Goal: Information Seeking & Learning: Find specific fact

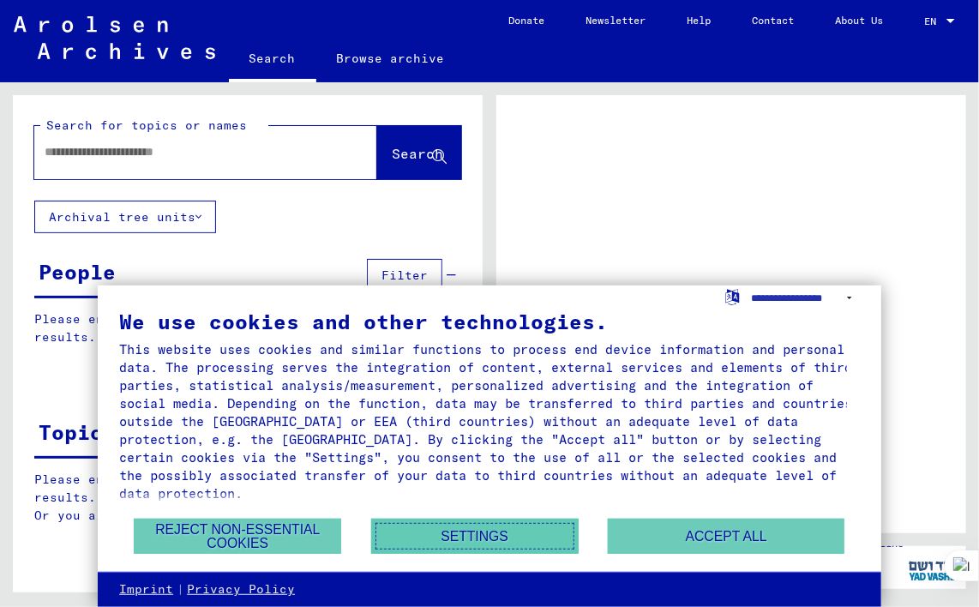
click at [502, 537] on button "Settings" at bounding box center [474, 535] width 207 height 35
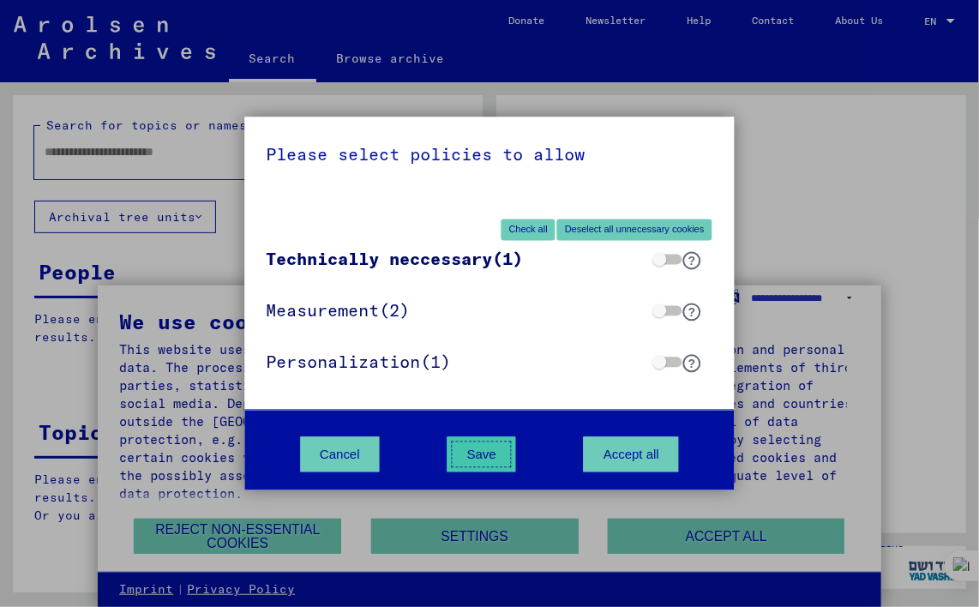
click at [490, 450] on button "Save" at bounding box center [481, 454] width 69 height 35
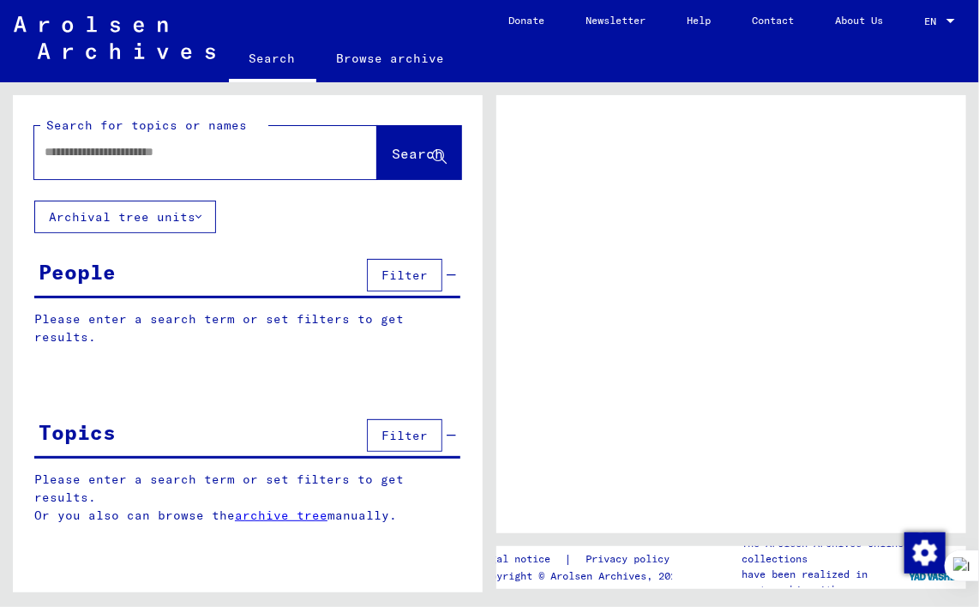
click at [217, 147] on input "text" at bounding box center [190, 152] width 291 height 18
paste input "********"
type input "********"
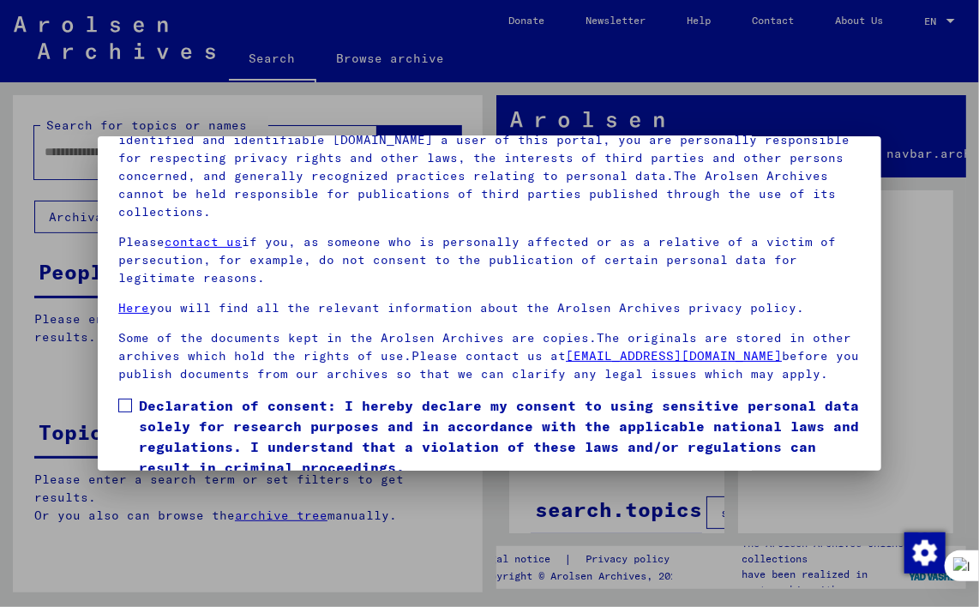
scroll to position [146, 0]
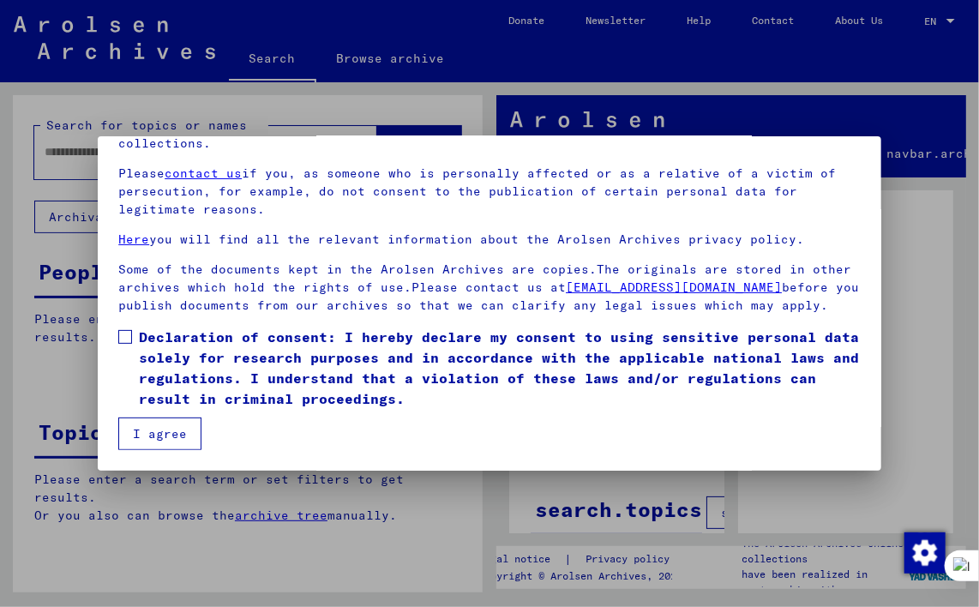
click at [193, 434] on button "I agree" at bounding box center [159, 433] width 83 height 33
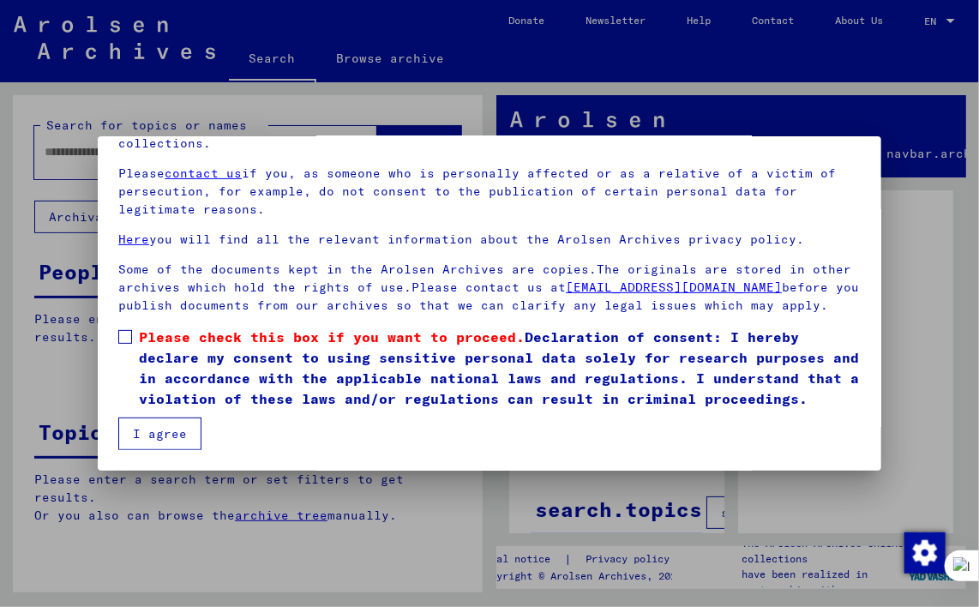
click at [129, 336] on span at bounding box center [125, 337] width 14 height 14
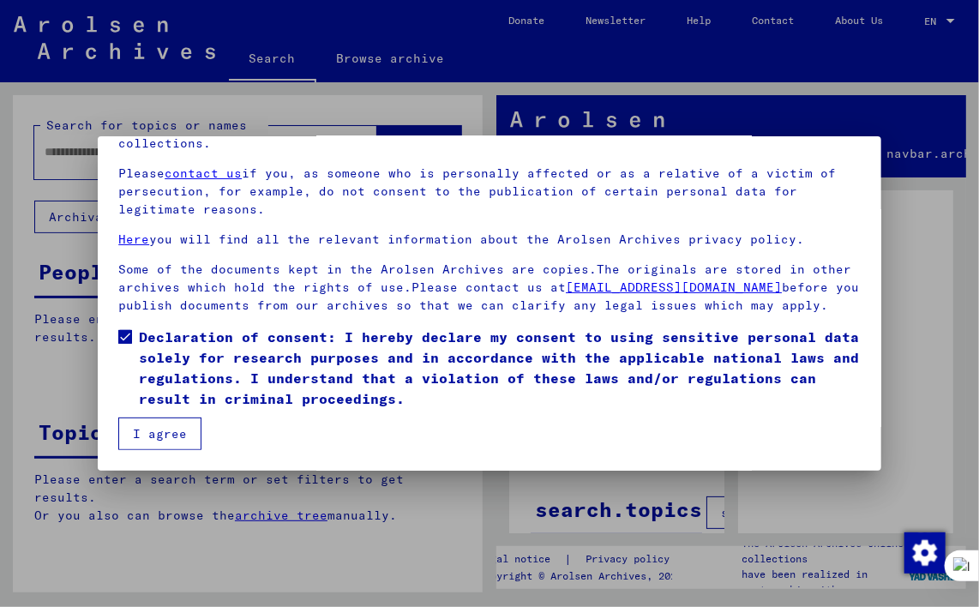
click at [166, 440] on button "I agree" at bounding box center [159, 433] width 83 height 33
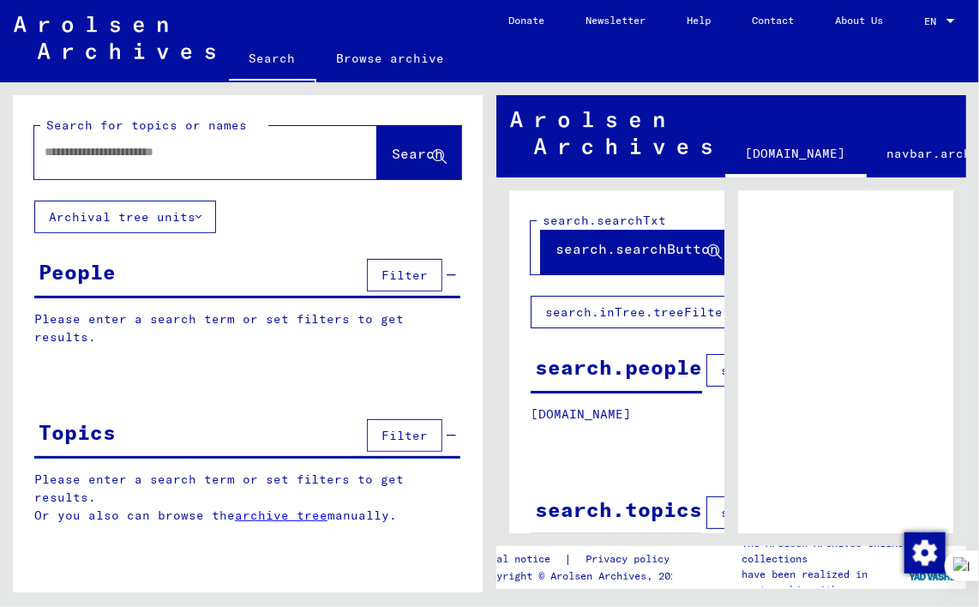
click at [273, 139] on div at bounding box center [185, 152] width 302 height 39
paste input "********"
click at [408, 136] on button "Search" at bounding box center [419, 152] width 84 height 53
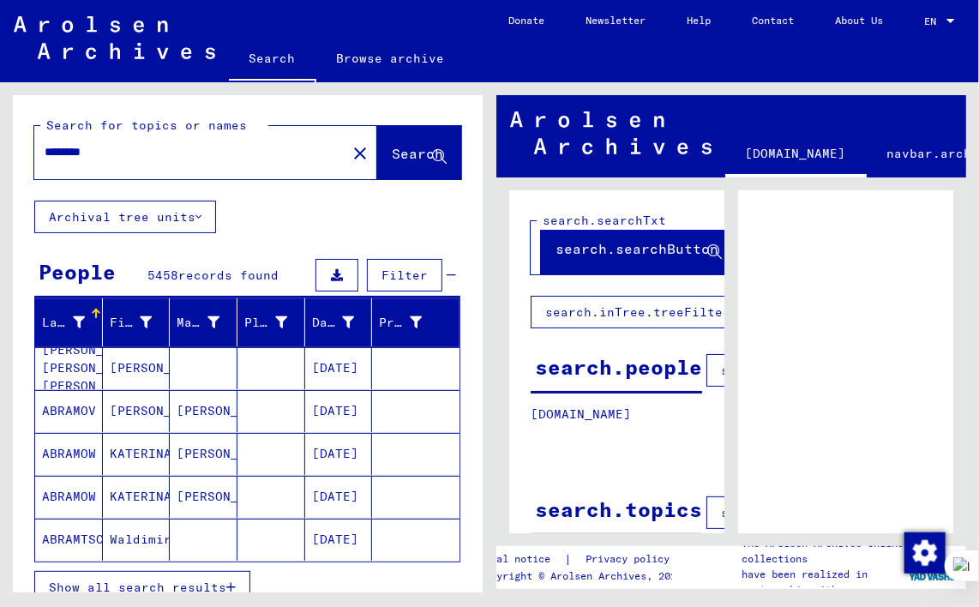
click at [237, 147] on input "********" at bounding box center [190, 152] width 291 height 18
type input "**********"
click at [377, 144] on button "Search" at bounding box center [419, 152] width 84 height 53
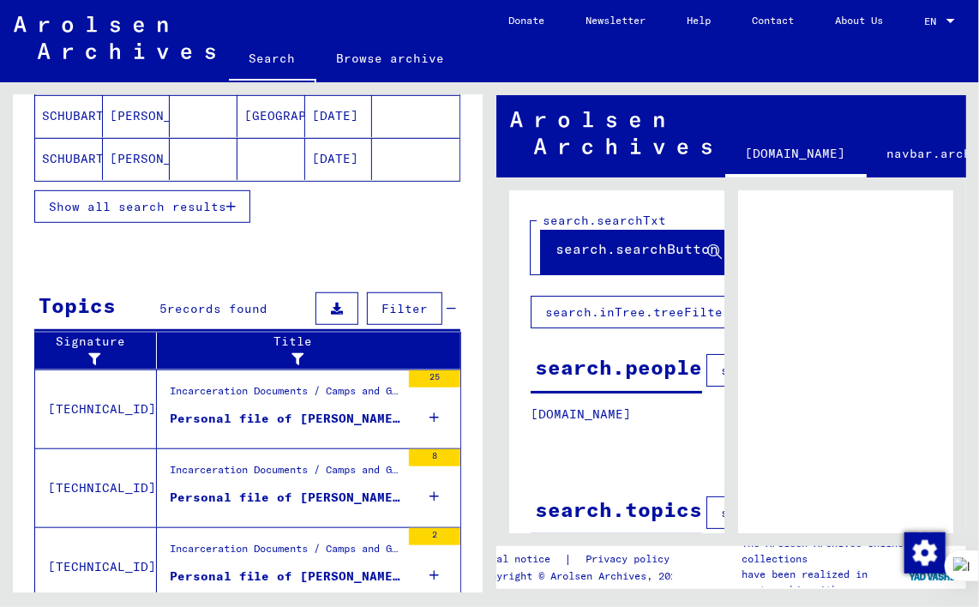
scroll to position [428, 0]
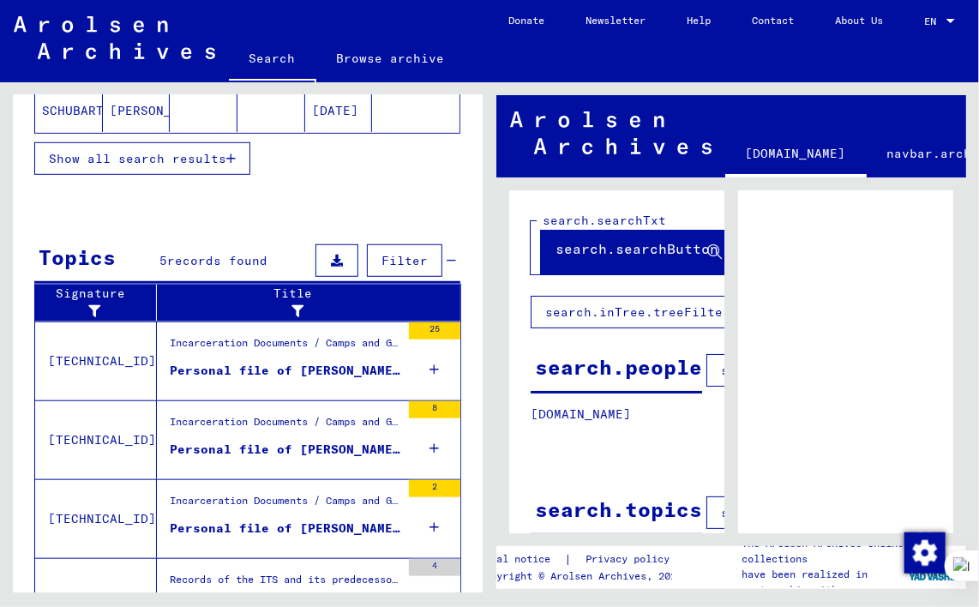
click at [430, 362] on icon at bounding box center [434, 369] width 9 height 60
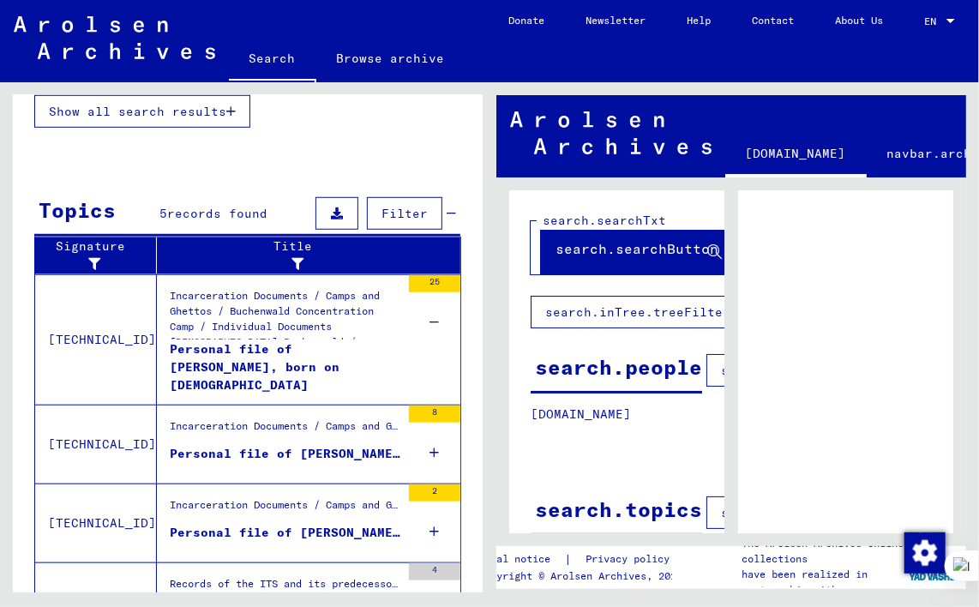
scroll to position [514, 0]
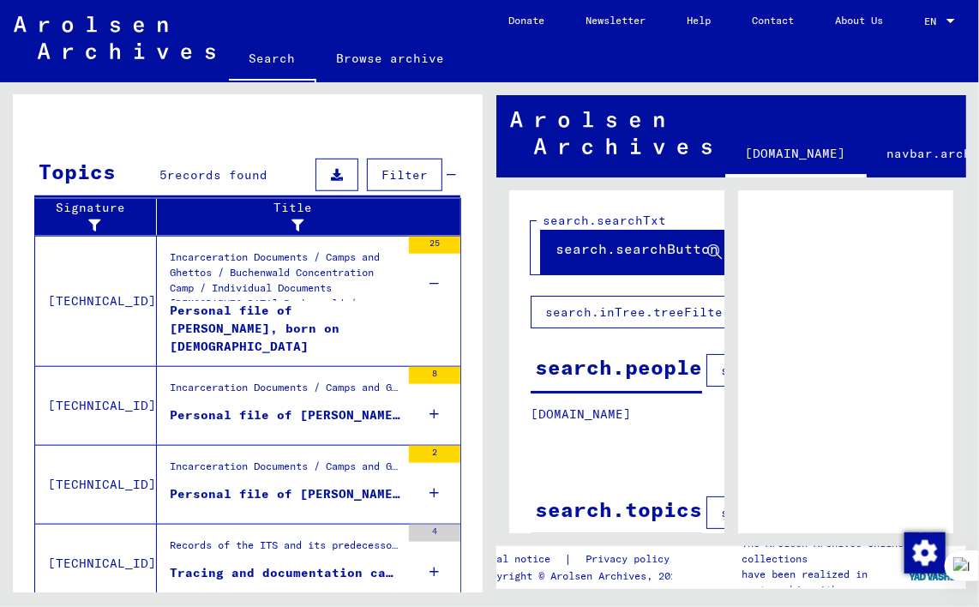
click at [430, 402] on icon at bounding box center [434, 414] width 9 height 60
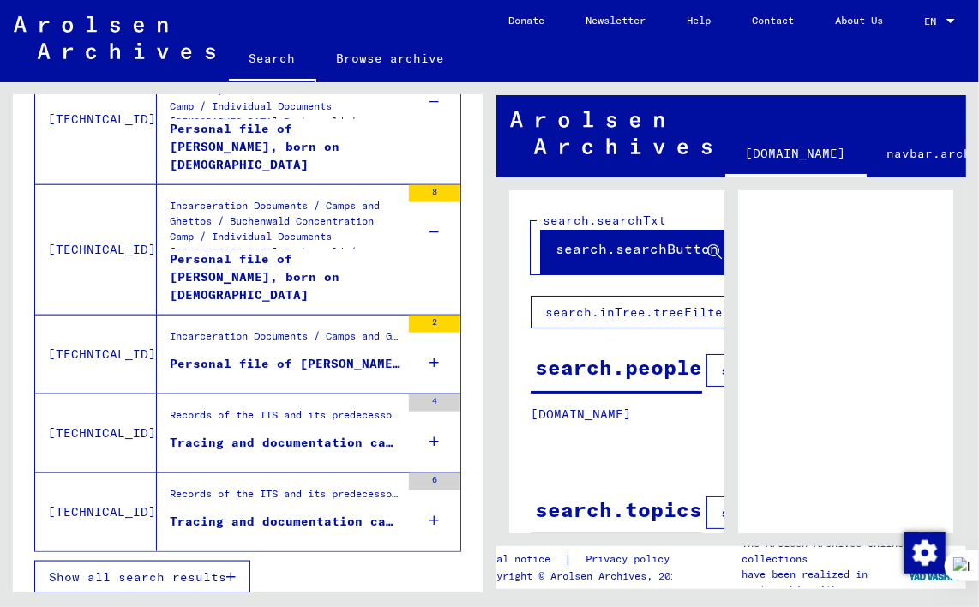
scroll to position [699, 0]
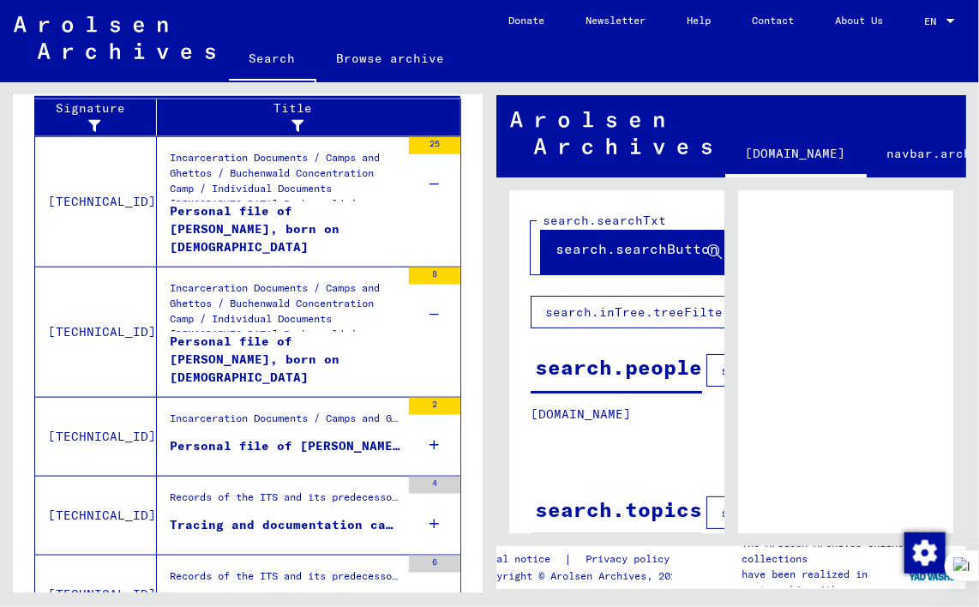
click at [299, 224] on div "Personal file of [PERSON_NAME], born on [DEMOGRAPHIC_DATA]" at bounding box center [285, 227] width 231 height 51
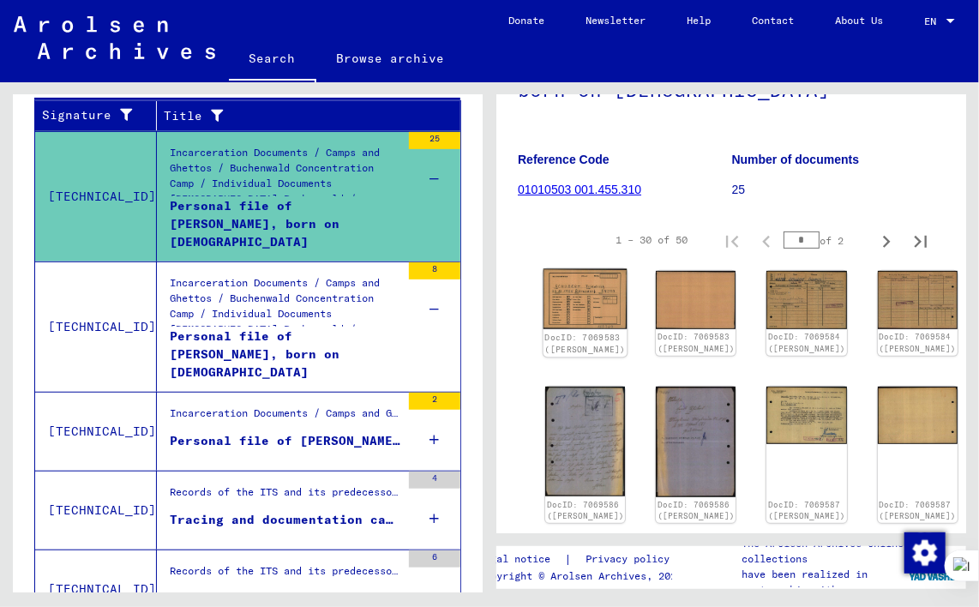
click at [559, 289] on img at bounding box center [585, 299] width 84 height 60
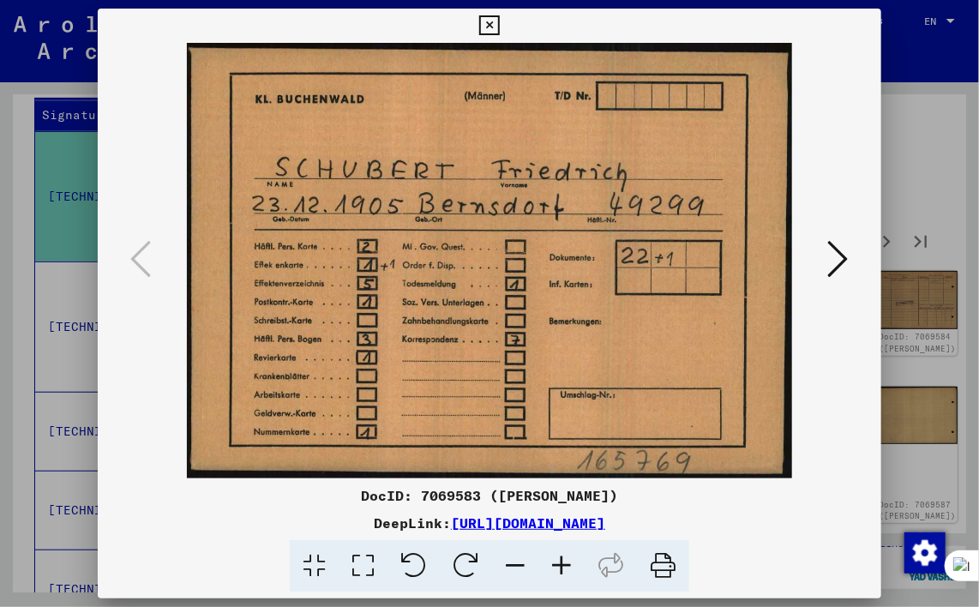
click at [836, 255] on icon at bounding box center [838, 258] width 21 height 41
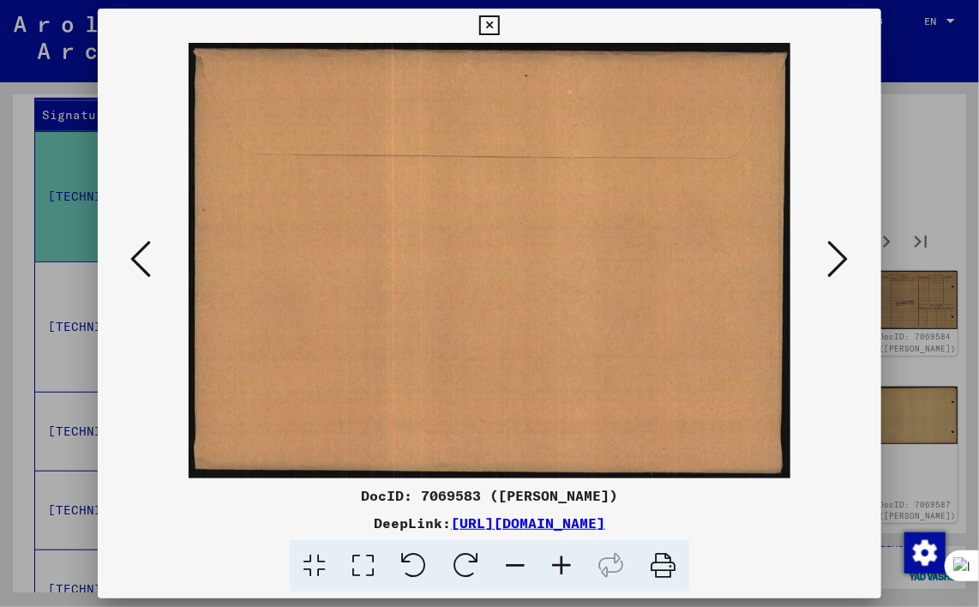
click at [836, 255] on icon at bounding box center [838, 258] width 21 height 41
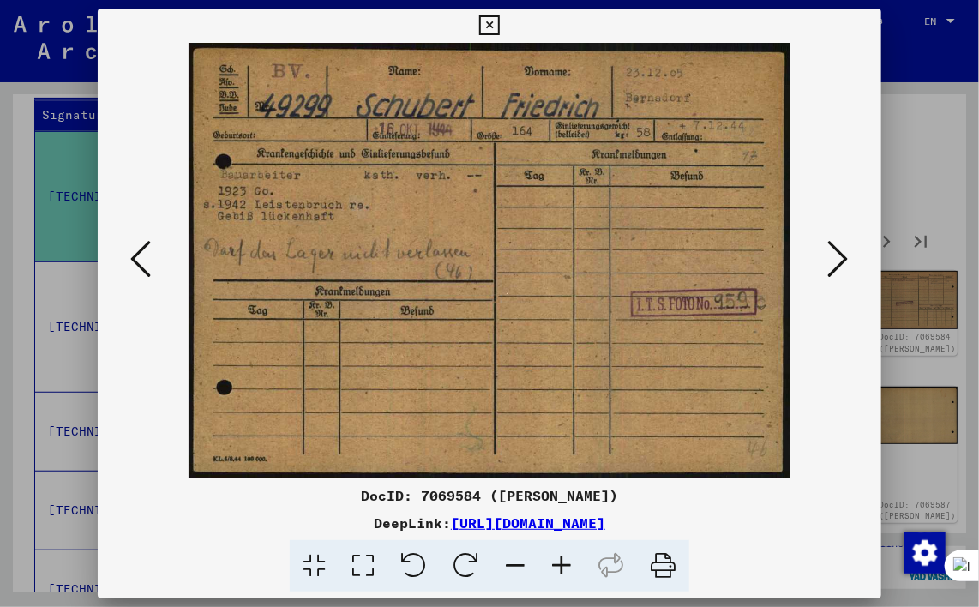
click at [836, 255] on icon at bounding box center [838, 258] width 21 height 41
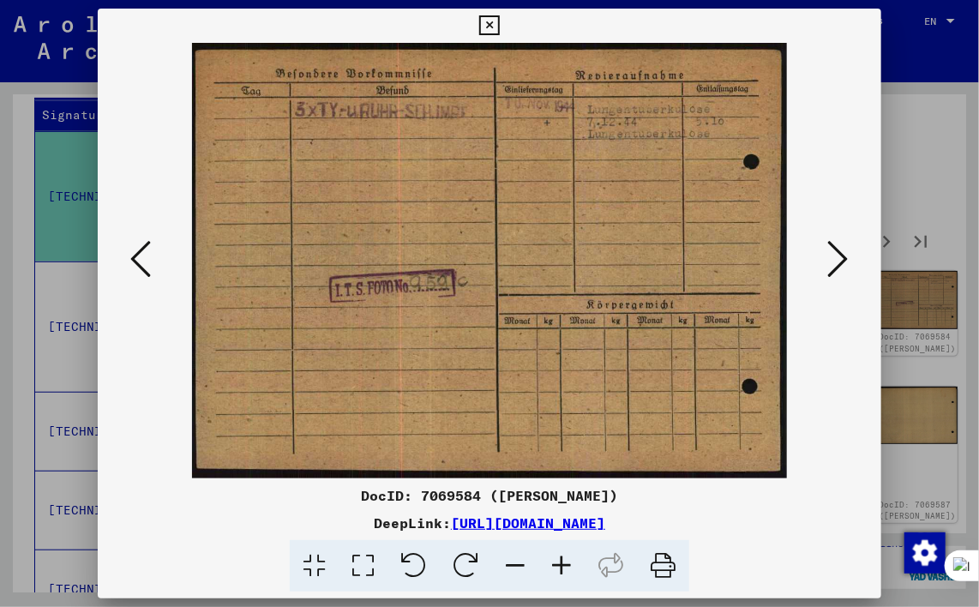
click at [836, 255] on icon at bounding box center [838, 258] width 21 height 41
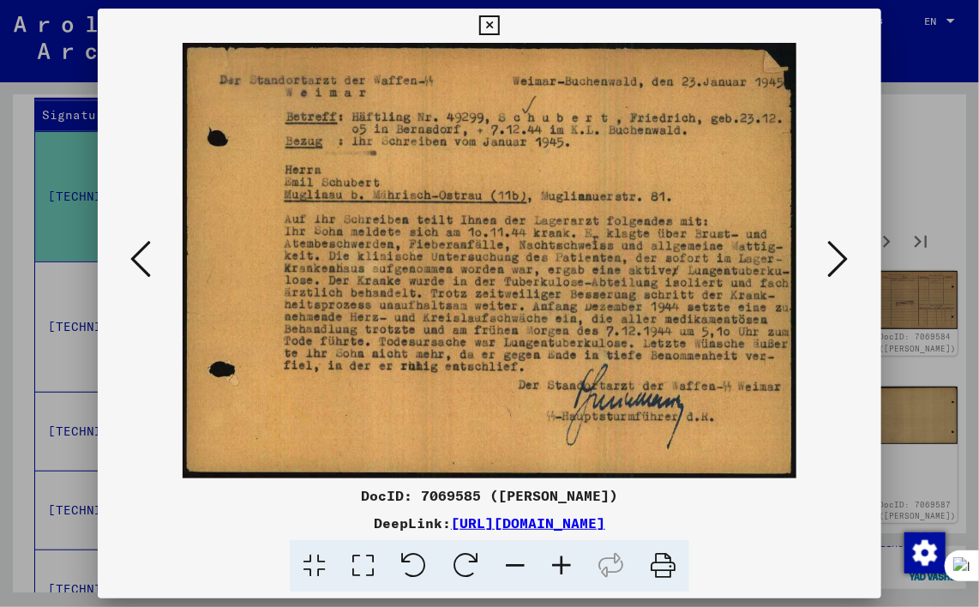
click at [836, 255] on icon at bounding box center [838, 258] width 21 height 41
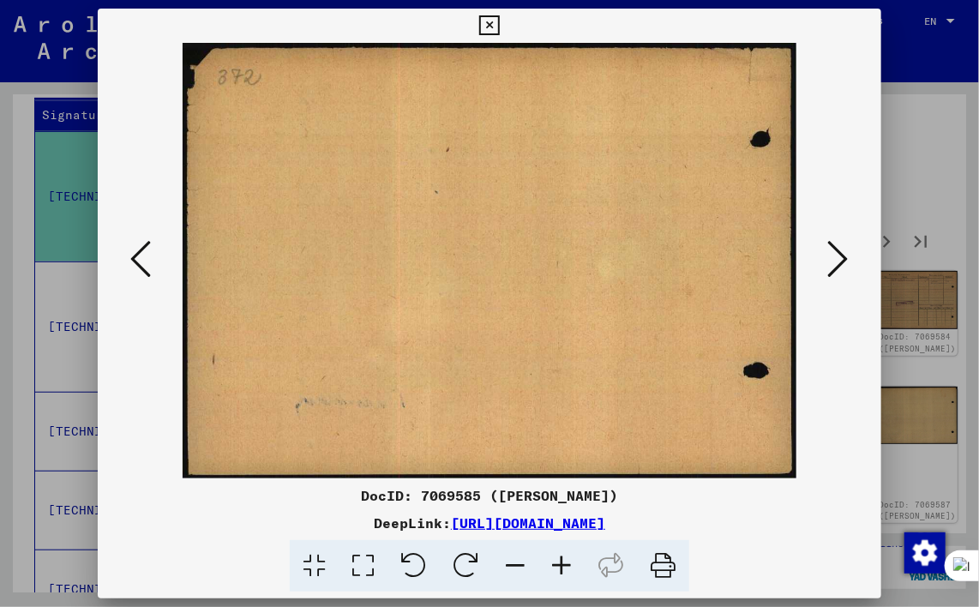
click at [836, 255] on icon at bounding box center [838, 258] width 21 height 41
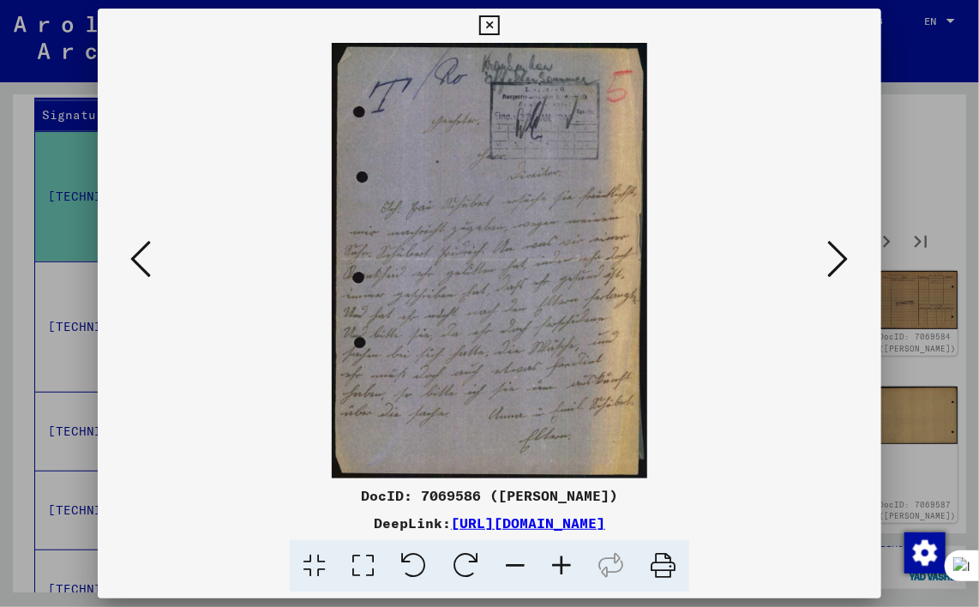
click at [836, 255] on icon at bounding box center [838, 258] width 21 height 41
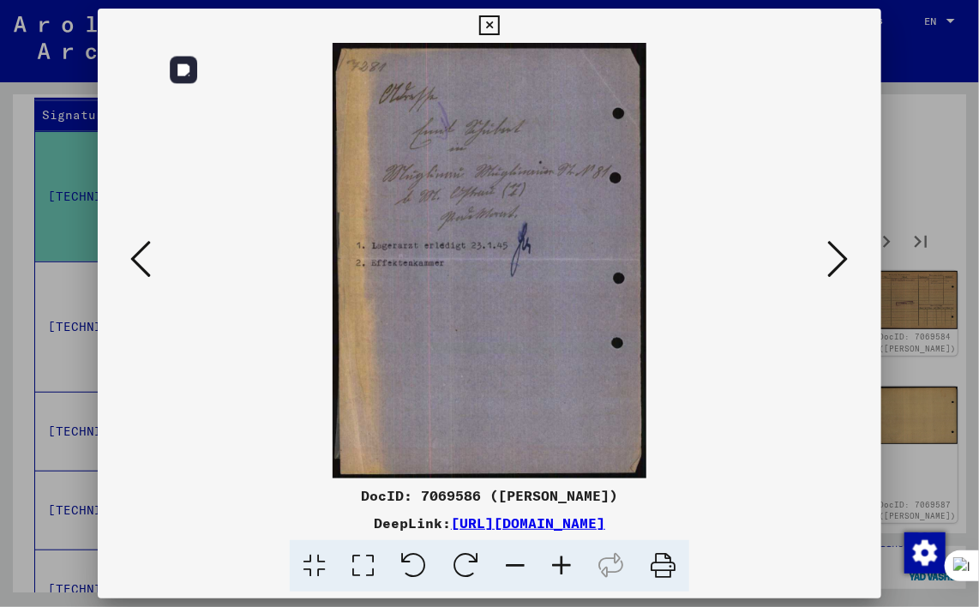
click at [500, 254] on img at bounding box center [489, 260] width 667 height 435
drag, startPoint x: 496, startPoint y: 254, endPoint x: 838, endPoint y: 254, distance: 341.9
click at [838, 254] on icon at bounding box center [838, 258] width 21 height 41
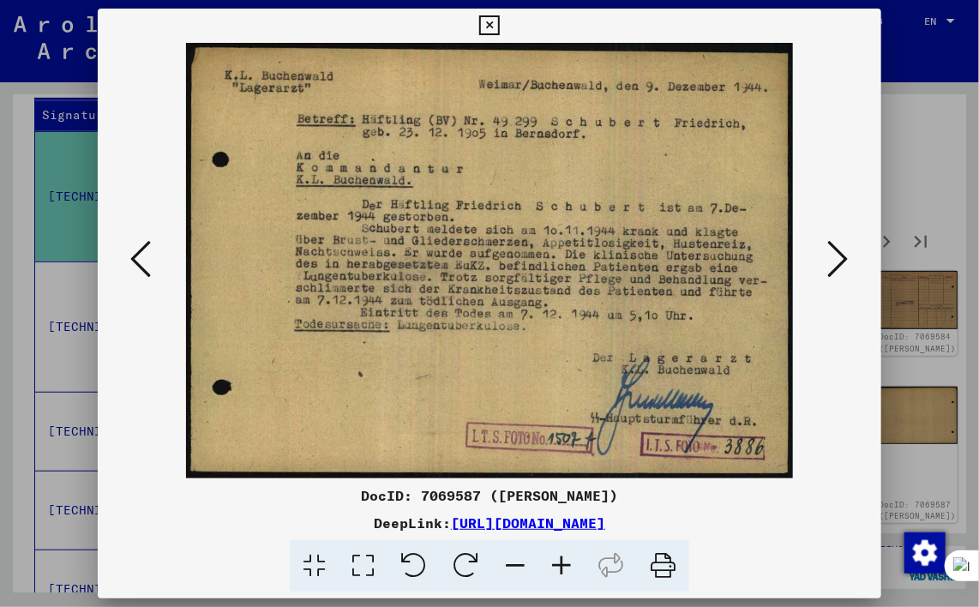
click at [919, 207] on div at bounding box center [489, 303] width 979 height 607
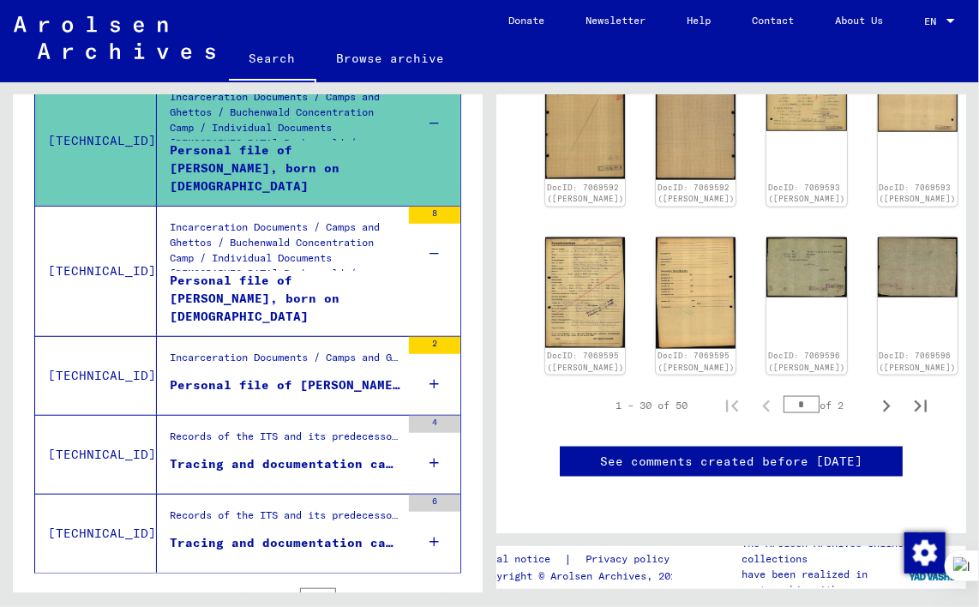
scroll to position [384, 0]
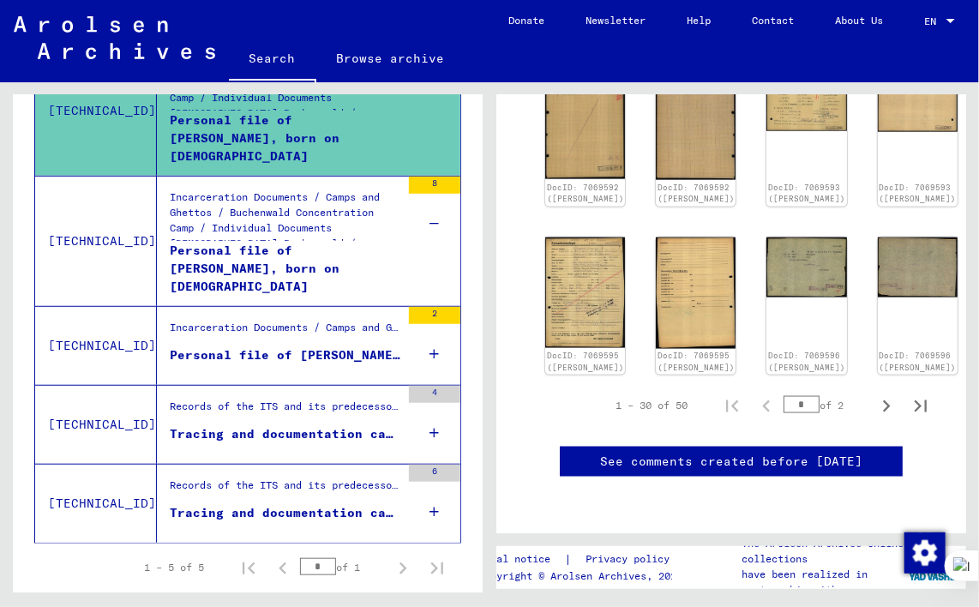
click at [430, 350] on icon at bounding box center [434, 354] width 9 height 60
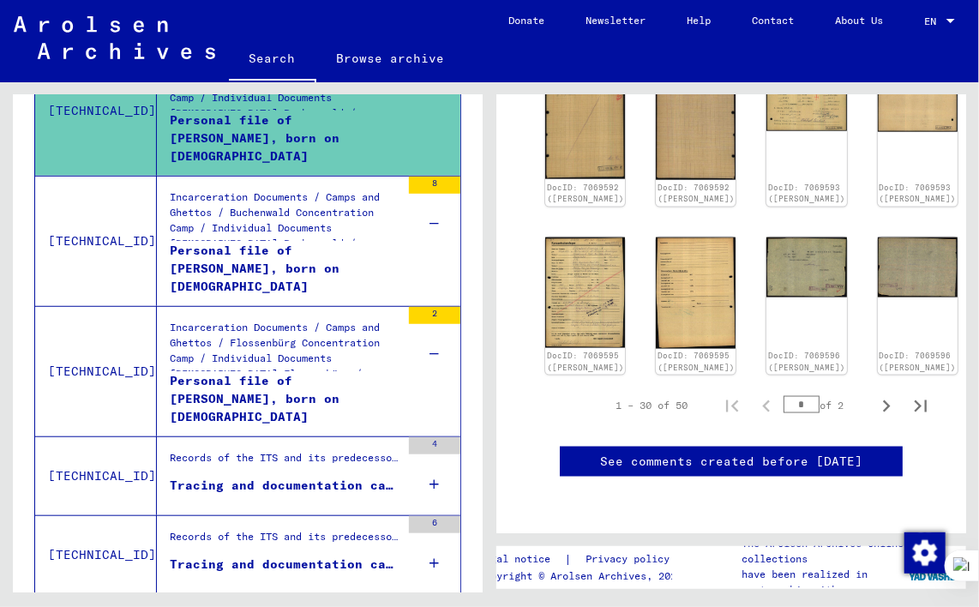
click at [430, 478] on icon at bounding box center [434, 484] width 9 height 60
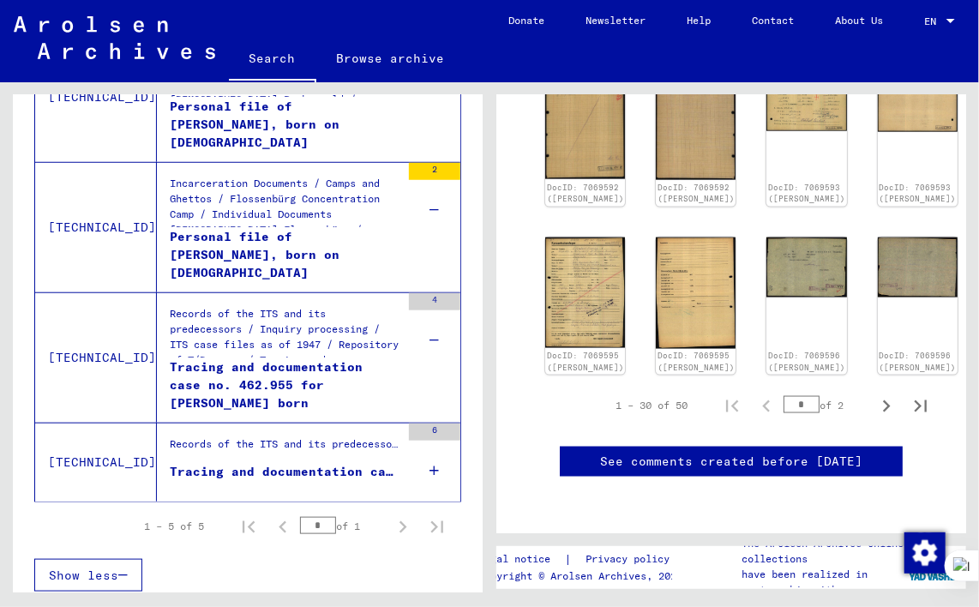
scroll to position [531, 0]
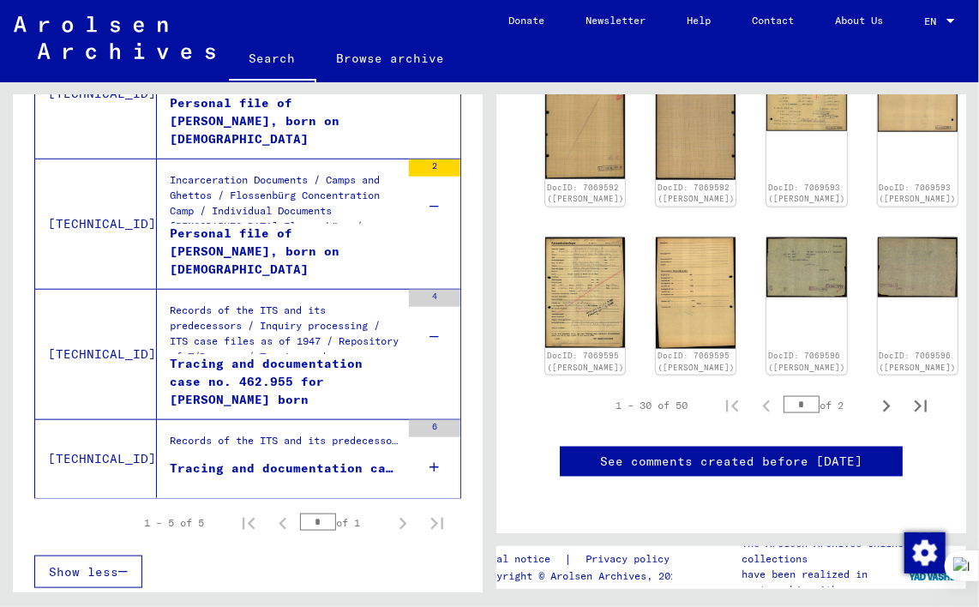
click at [429, 464] on div "6" at bounding box center [434, 458] width 51 height 77
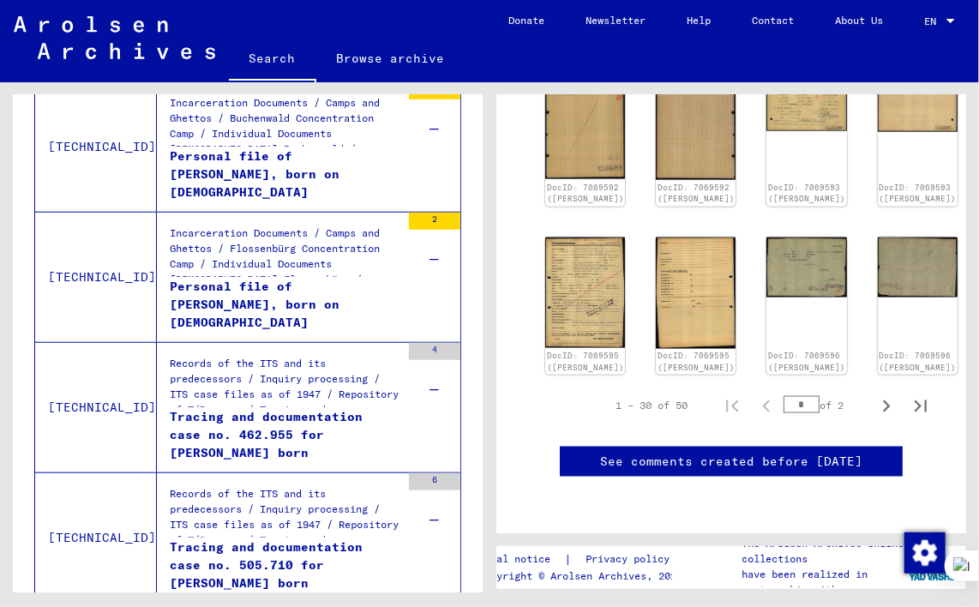
scroll to position [497, 0]
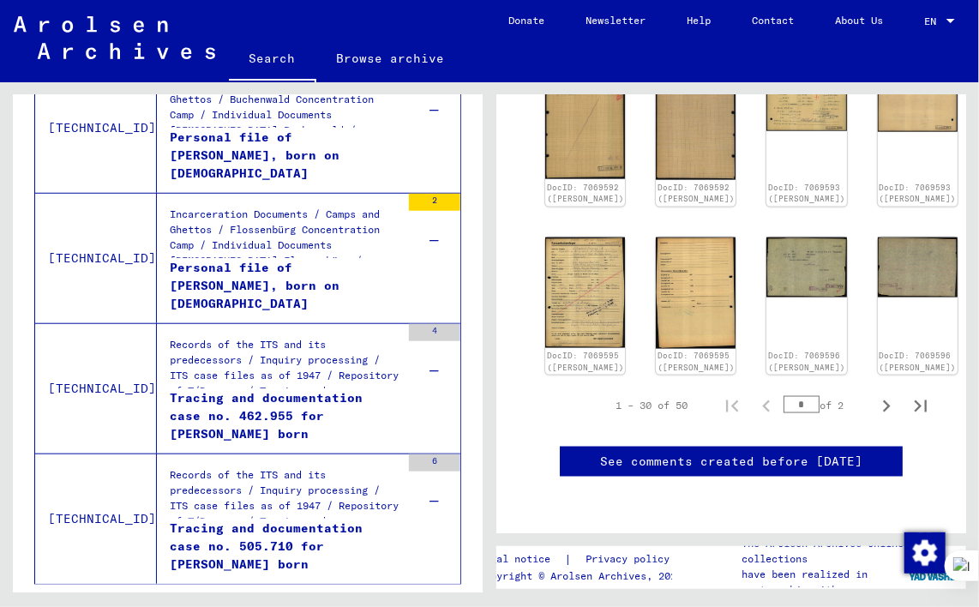
click at [357, 374] on div "Records of the ITS and its predecessors / Inquiry processing / ITS case files a…" at bounding box center [285, 367] width 231 height 60
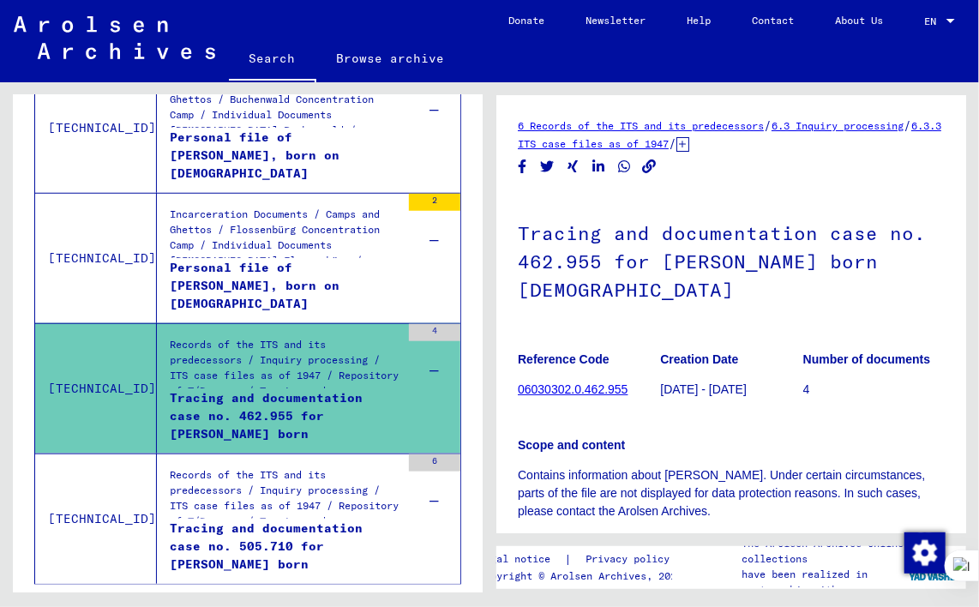
click at [578, 382] on link "06030302.0.462.955" at bounding box center [573, 389] width 110 height 14
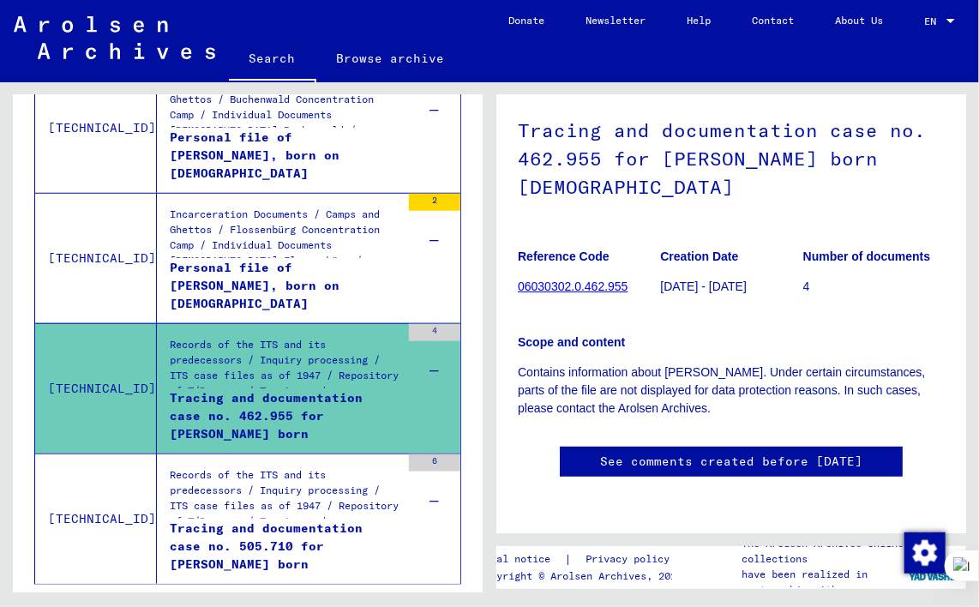
scroll to position [171, 0]
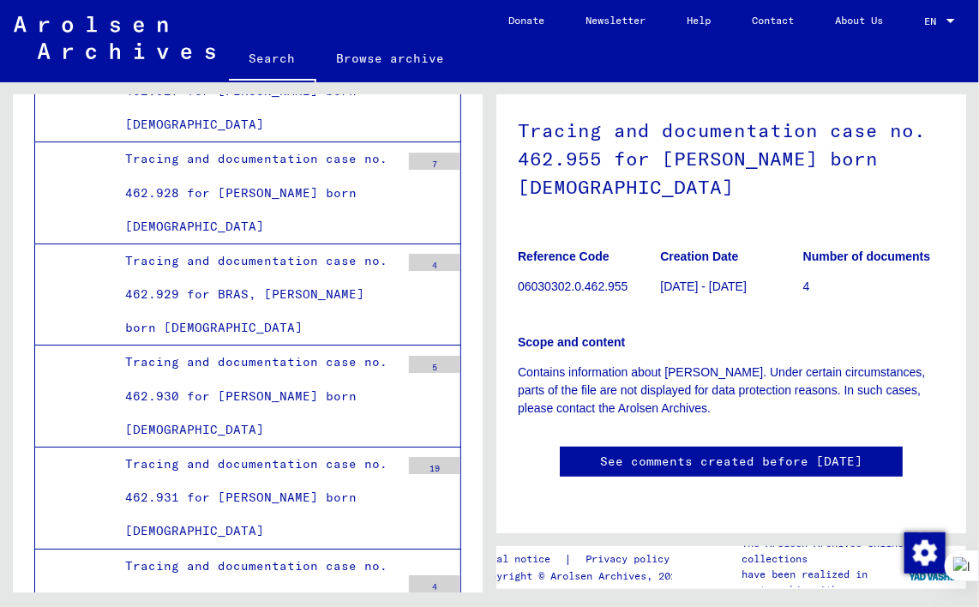
scroll to position [90318, 0]
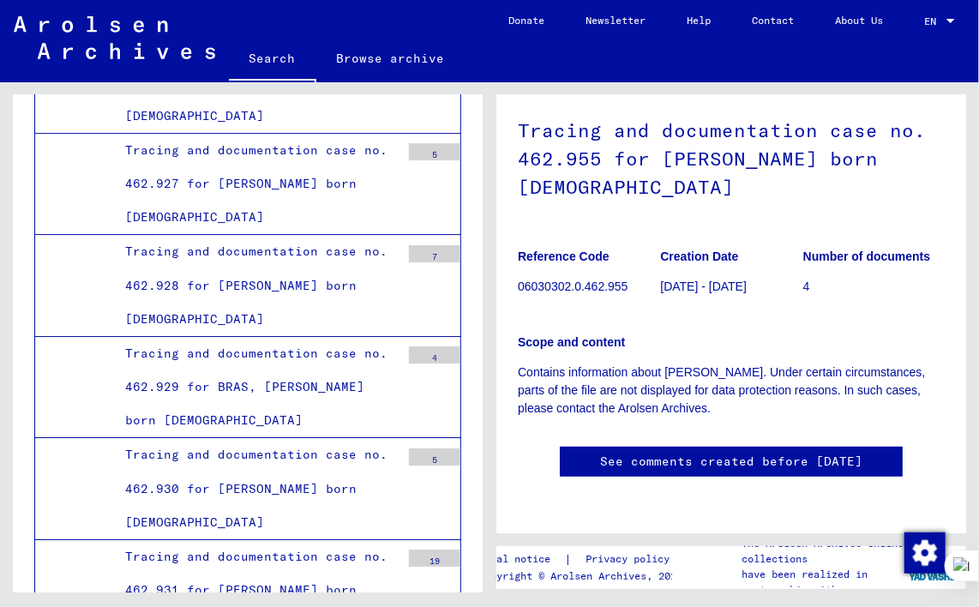
scroll to position [90146, 0]
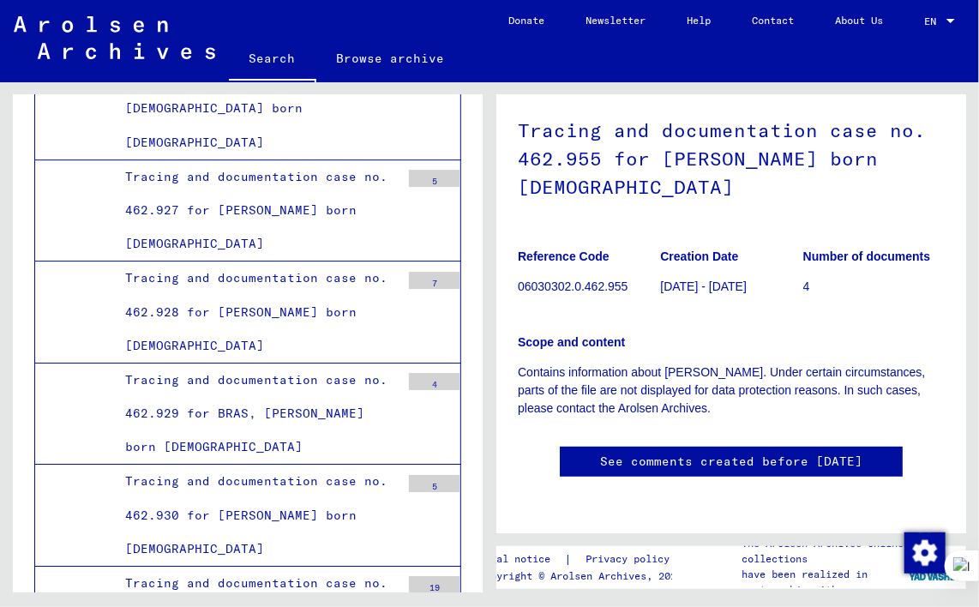
drag, startPoint x: 375, startPoint y: 343, endPoint x: 213, endPoint y: 343, distance: 162.8
copy div "[PERSON_NAME]"
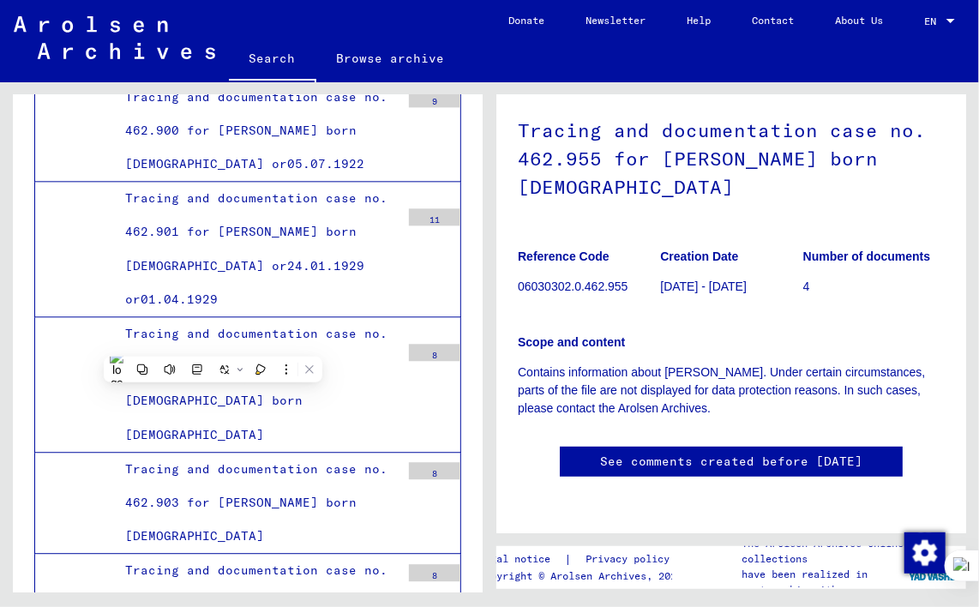
scroll to position [86718, 0]
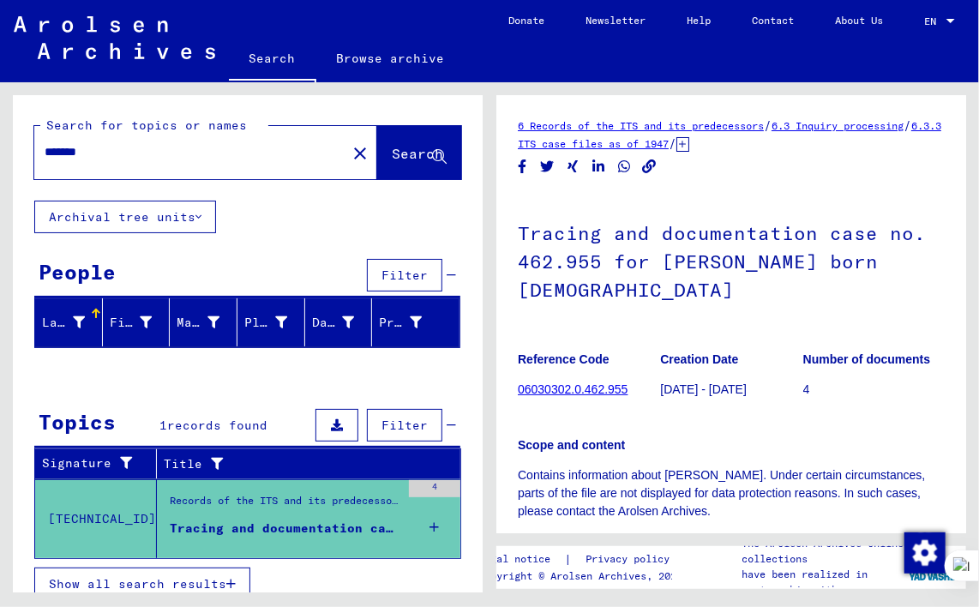
drag, startPoint x: 224, startPoint y: 152, endPoint x: 0, endPoint y: 146, distance: 223.7
click at [0, 146] on div "Search for topics or names ******* close Search Archival tree units People Filt…" at bounding box center [244, 337] width 489 height 510
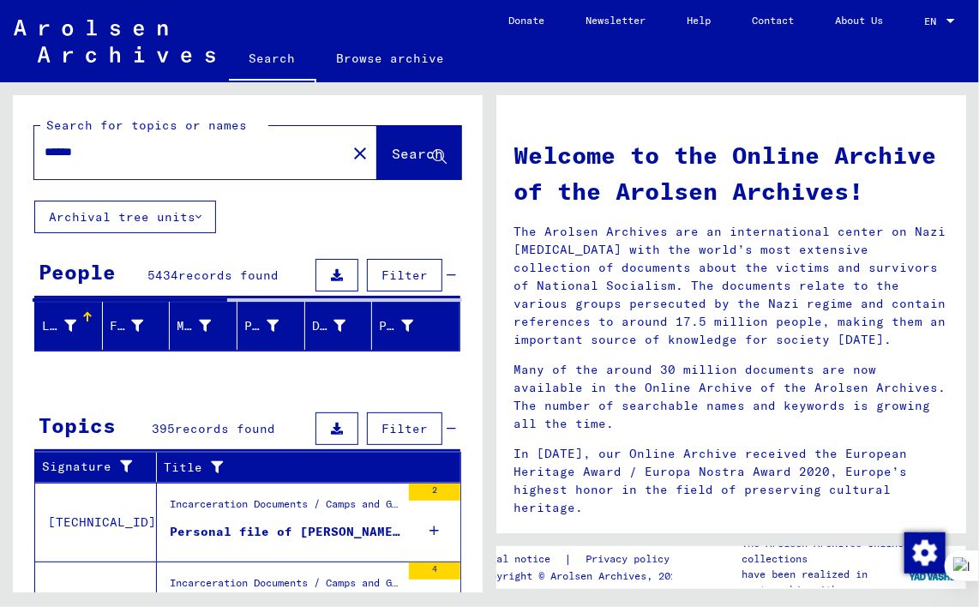
click at [205, 160] on input "******" at bounding box center [185, 152] width 281 height 18
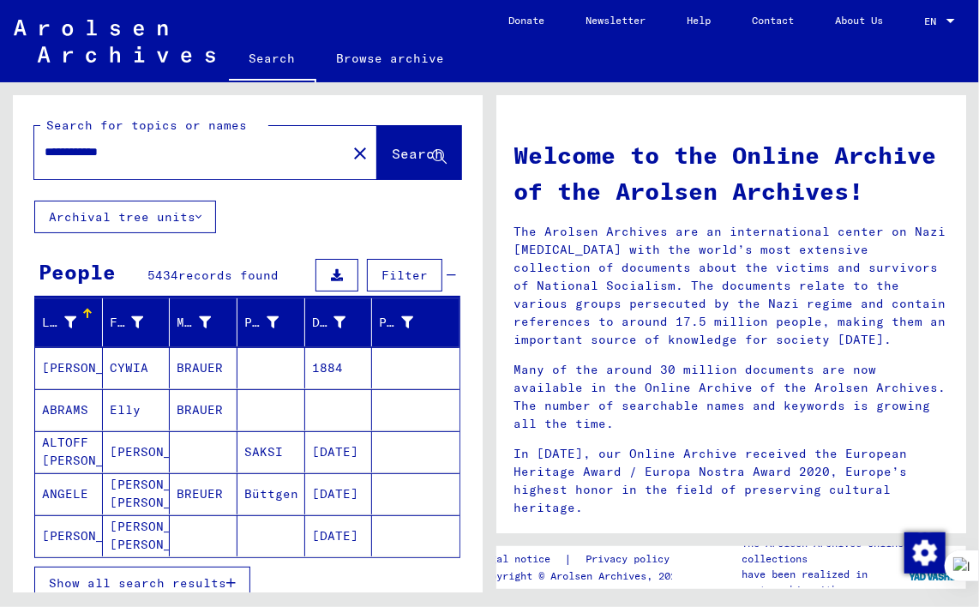
type input "**********"
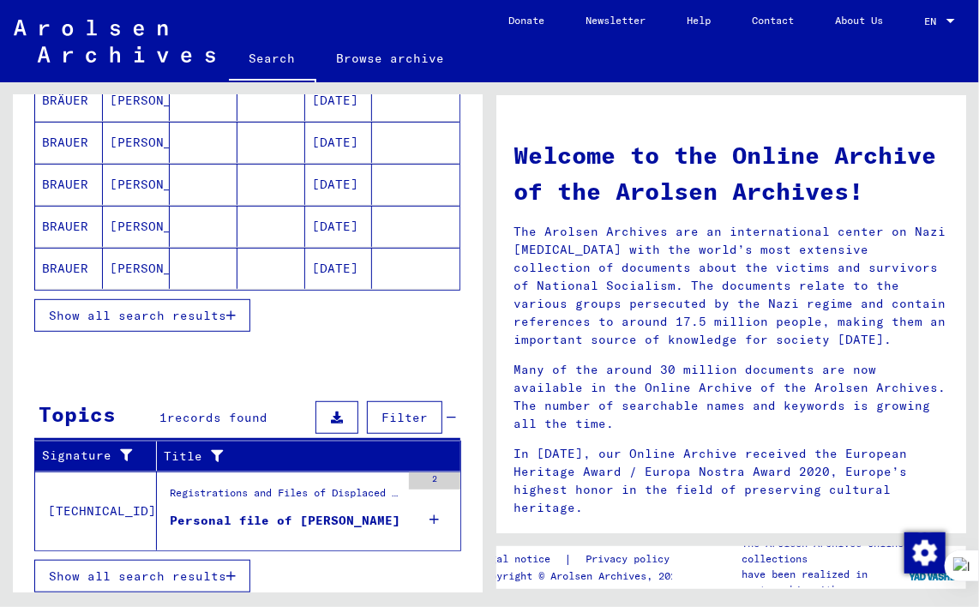
scroll to position [271, 0]
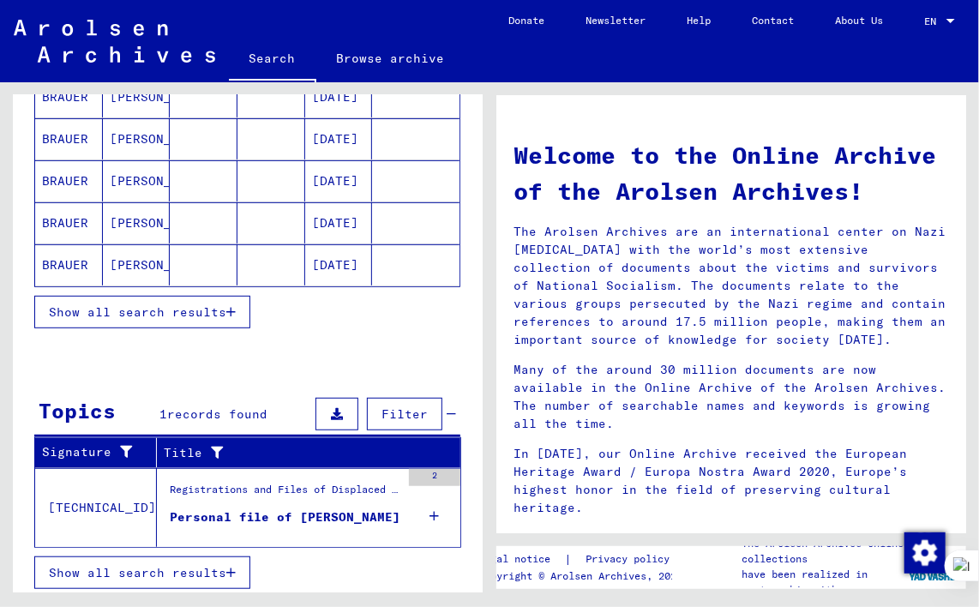
click at [250, 509] on div "Personal file of [PERSON_NAME]" at bounding box center [285, 517] width 231 height 18
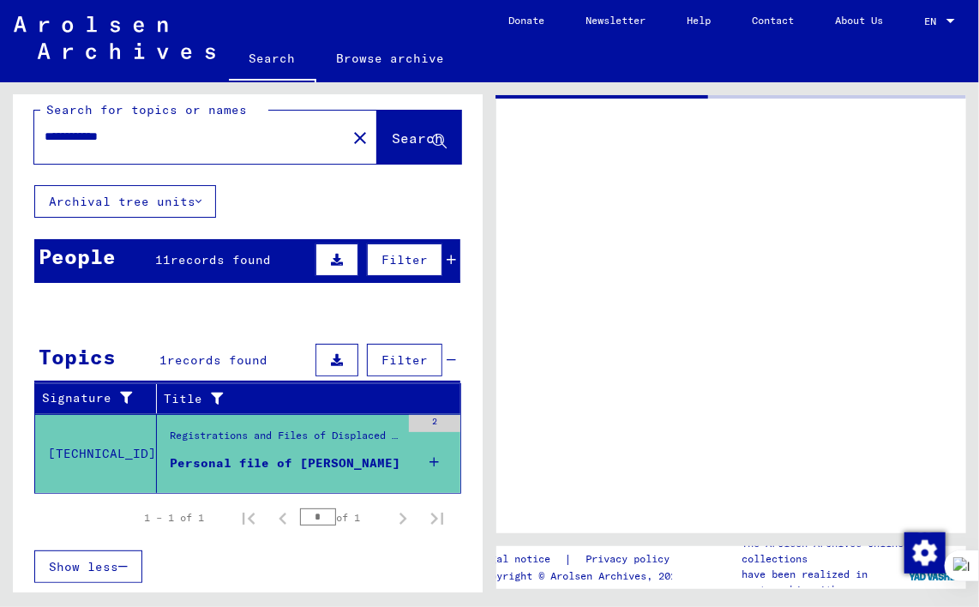
scroll to position [11, 0]
